Goal: Download file/media

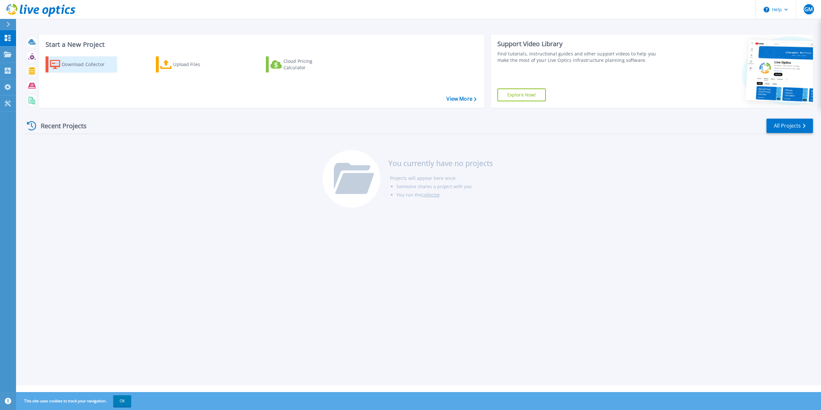
click at [75, 64] on div "Download Collector" at bounding box center [87, 64] width 51 height 13
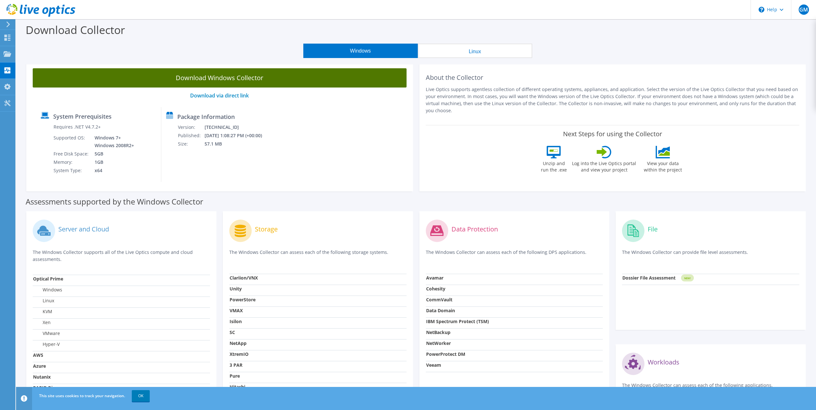
click at [243, 78] on link "Download Windows Collector" at bounding box center [220, 77] width 374 height 19
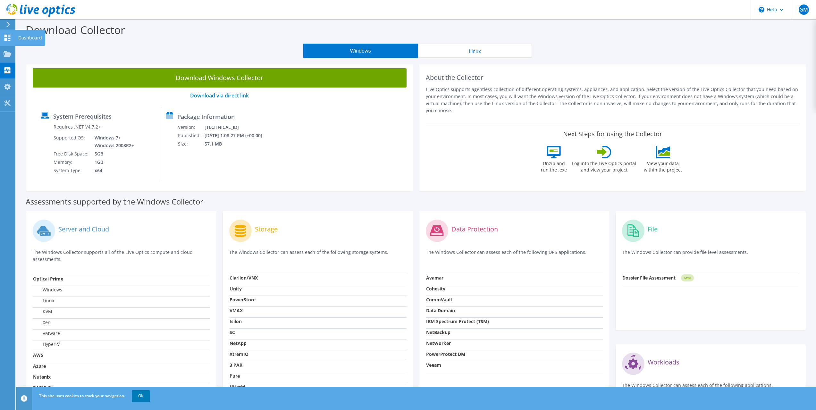
click at [10, 36] on icon at bounding box center [8, 38] width 8 height 6
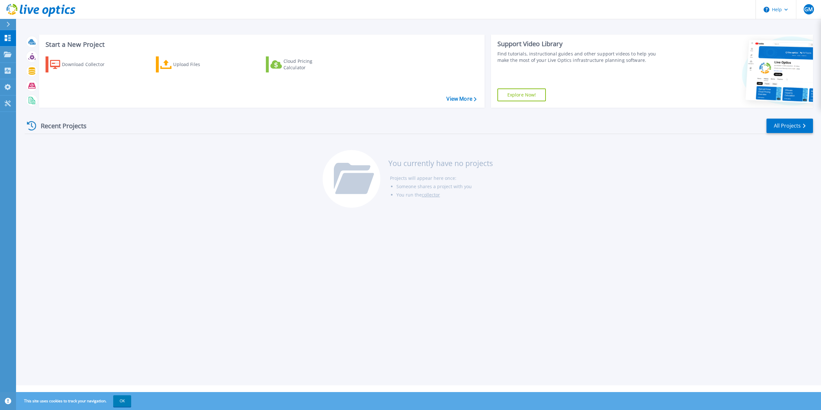
click at [529, 93] on link "Explore Now!" at bounding box center [521, 94] width 49 height 13
